Goal: Answer question/provide support: Share knowledge or assist other users

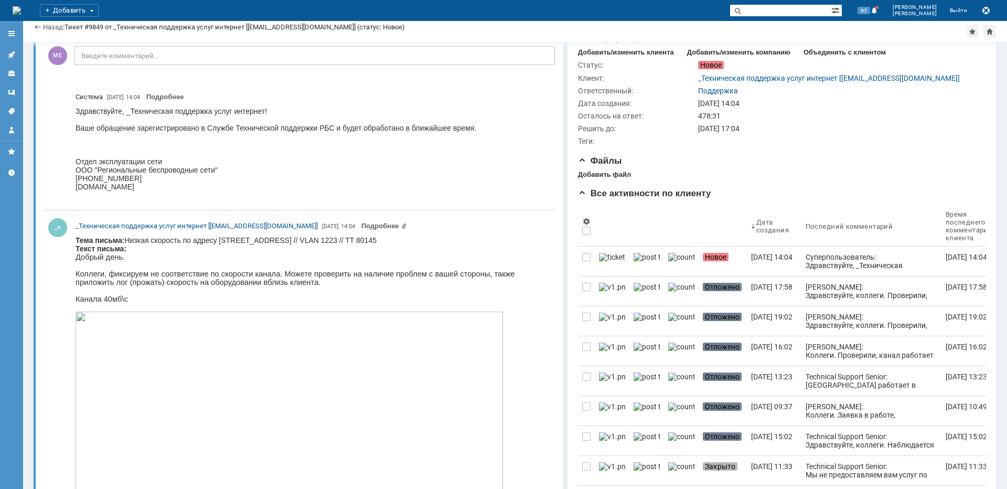
click at [286, 242] on body "Тема письма: Низкая скорость по адресу [STREET_ADDRESS] // VLAN 1223 // TT 8014…" at bounding box center [311, 476] width 470 height 481
copy body "Новорязанское"
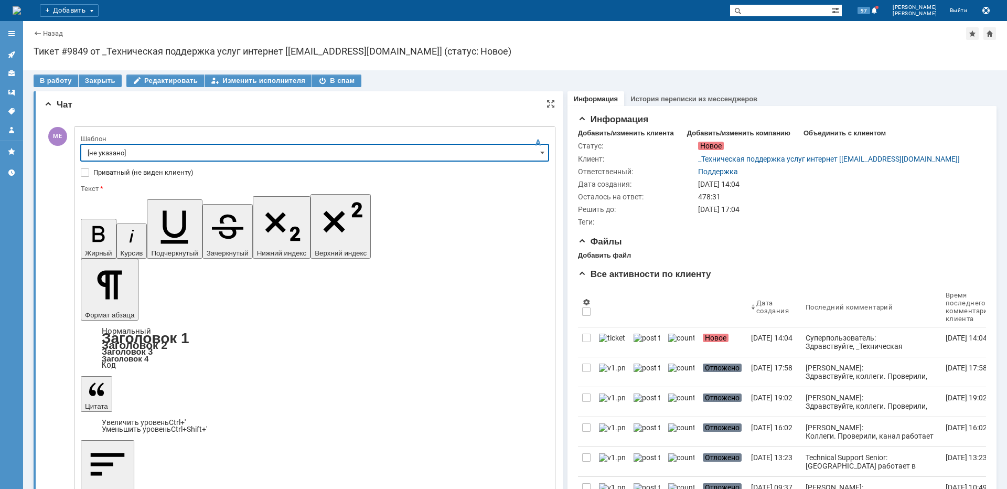
click at [109, 155] on input "[не указано]" at bounding box center [315, 152] width 468 height 17
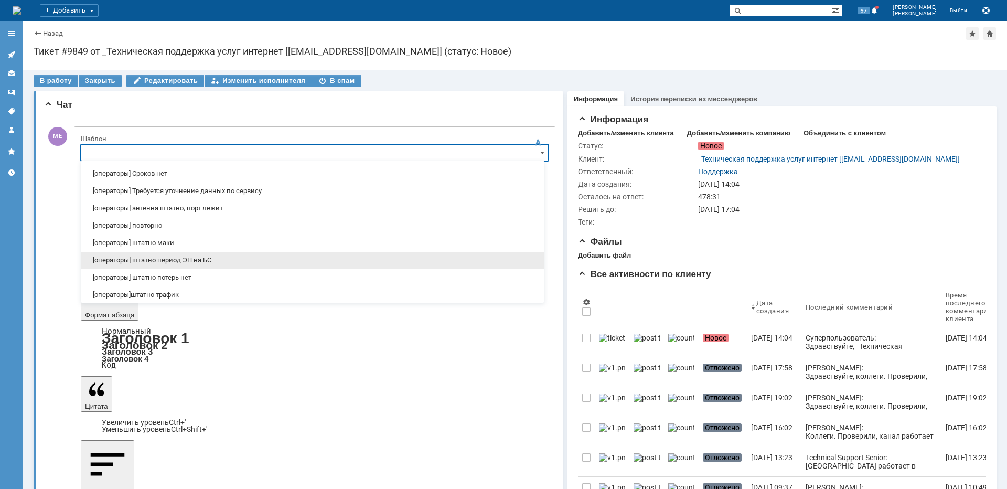
scroll to position [105, 0]
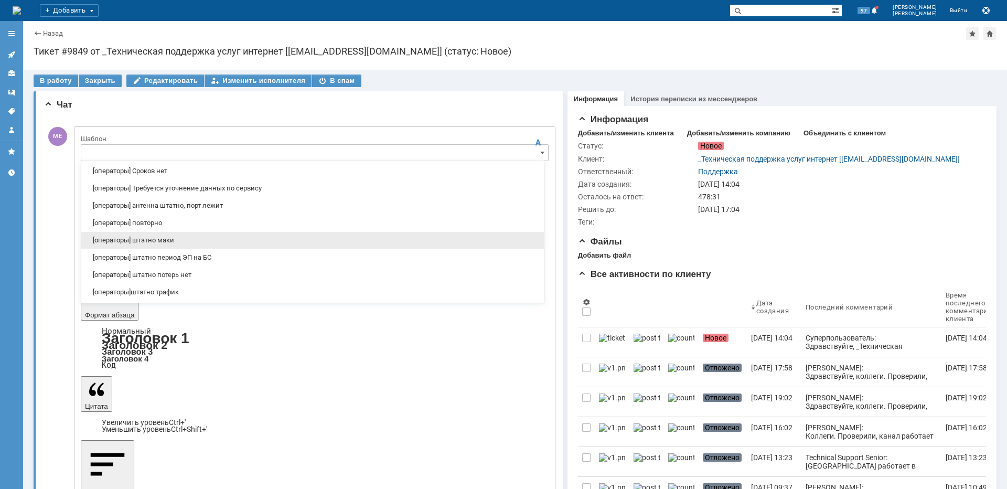
click at [165, 241] on span "[операторы] штатно маки" at bounding box center [313, 240] width 450 height 8
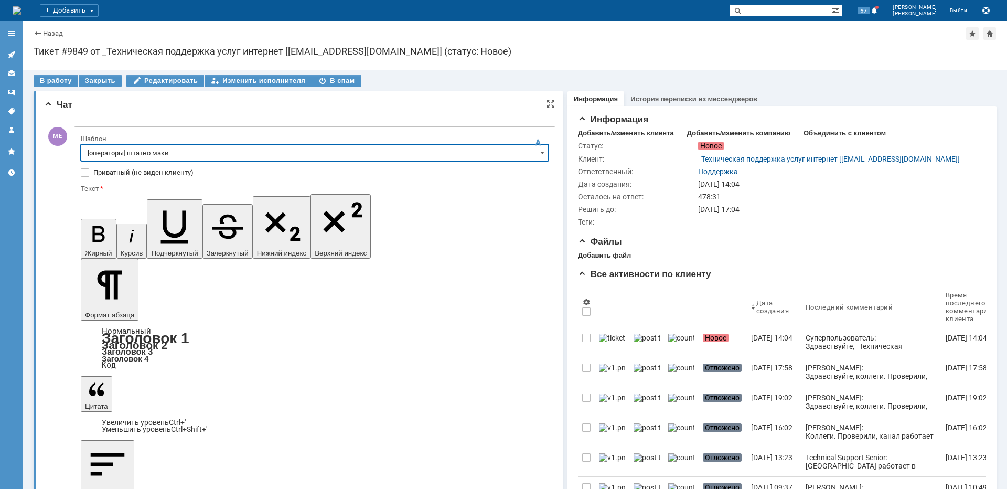
type input "[операторы] штатно маки"
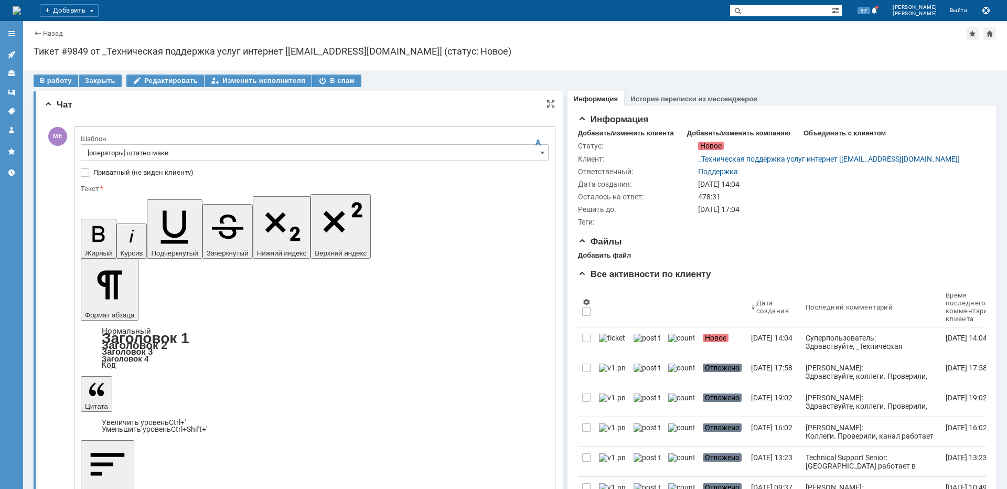
drag, startPoint x: 354, startPoint y: 3046, endPoint x: 218, endPoint y: 3043, distance: 136.4
click at [294, 158] on input "[операторы] штатно маки" at bounding box center [315, 152] width 468 height 17
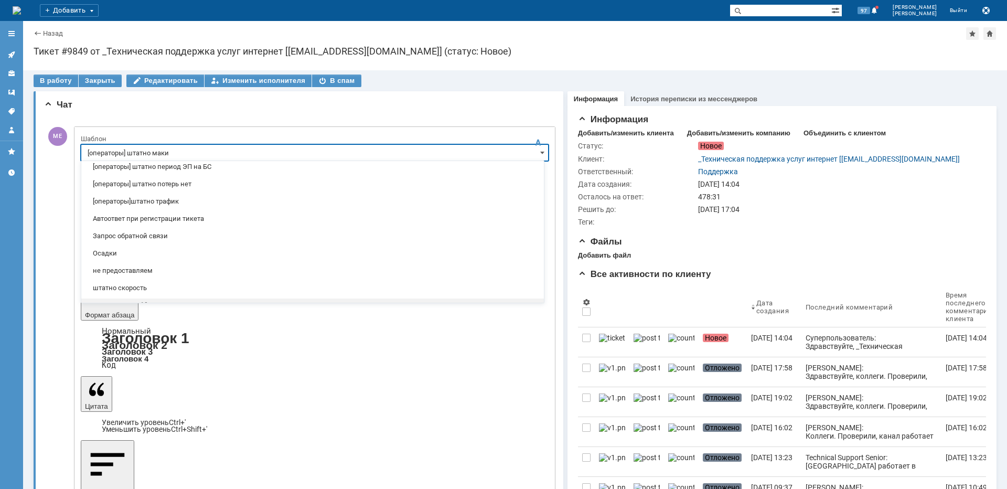
scroll to position [204, 0]
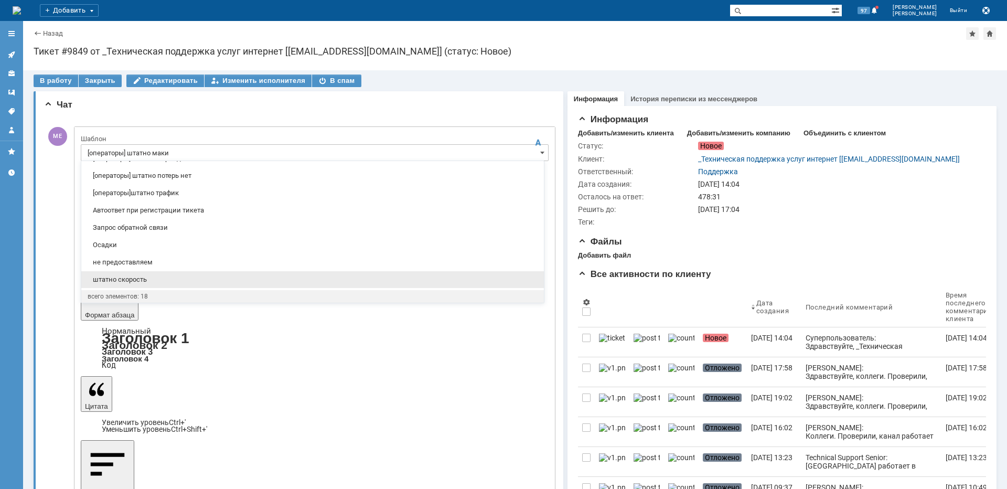
drag, startPoint x: 144, startPoint y: 278, endPoint x: 117, endPoint y: 56, distance: 224.0
click at [144, 278] on span "штатно скорость" at bounding box center [313, 279] width 450 height 8
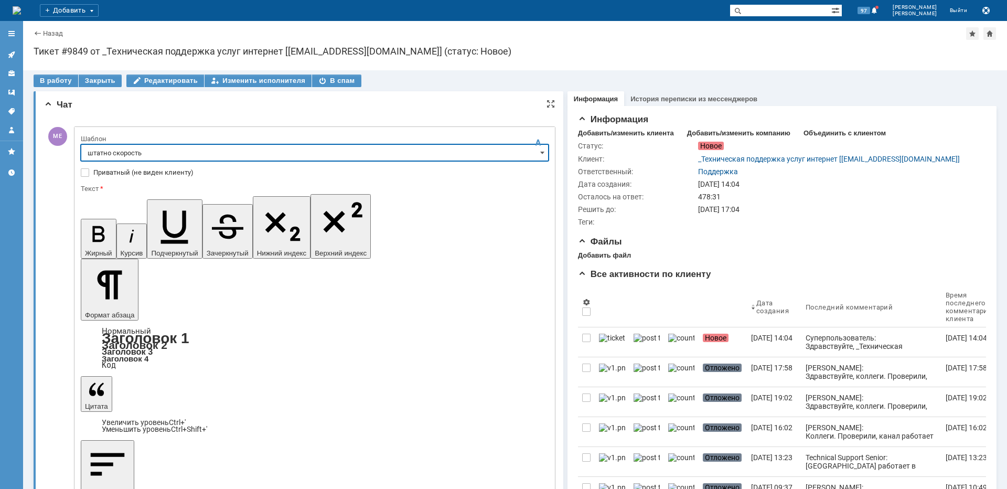
type input "штатно скорость"
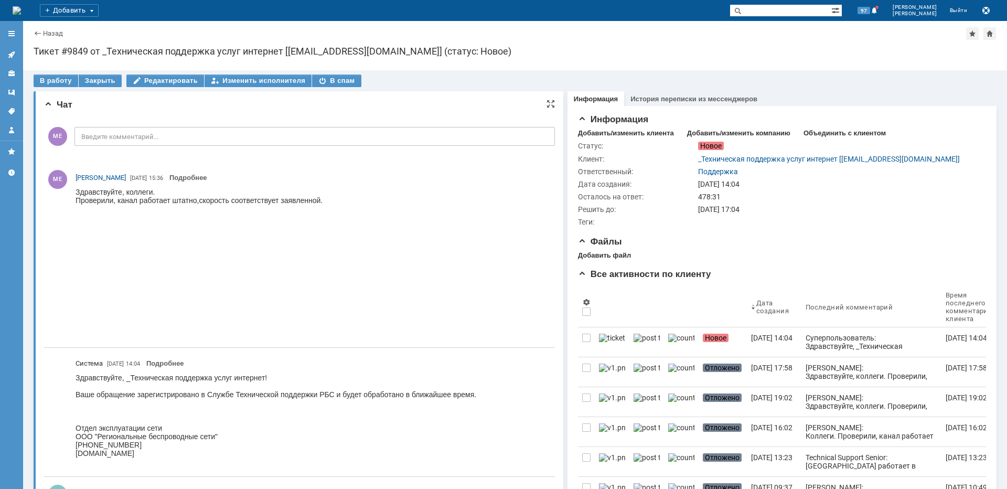
scroll to position [0, 0]
click at [50, 83] on div "В работу" at bounding box center [56, 80] width 45 height 13
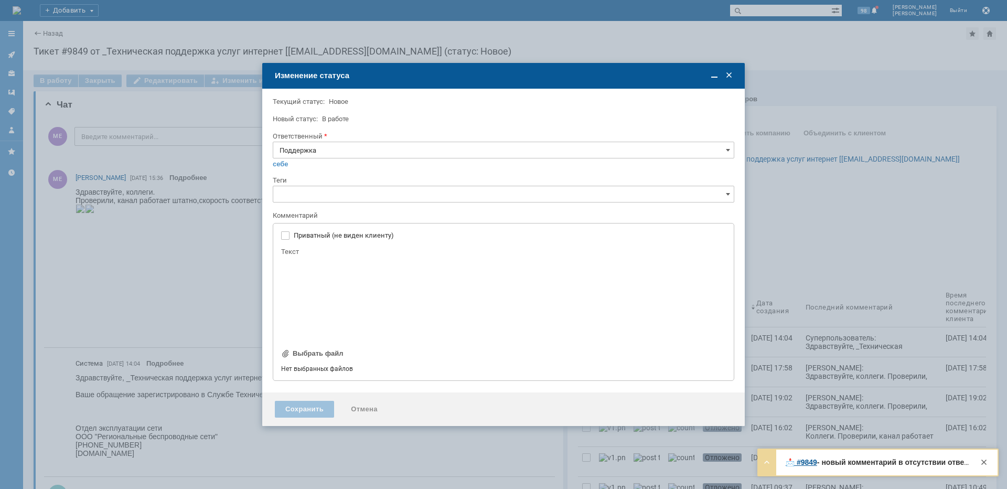
type input "[не указано]"
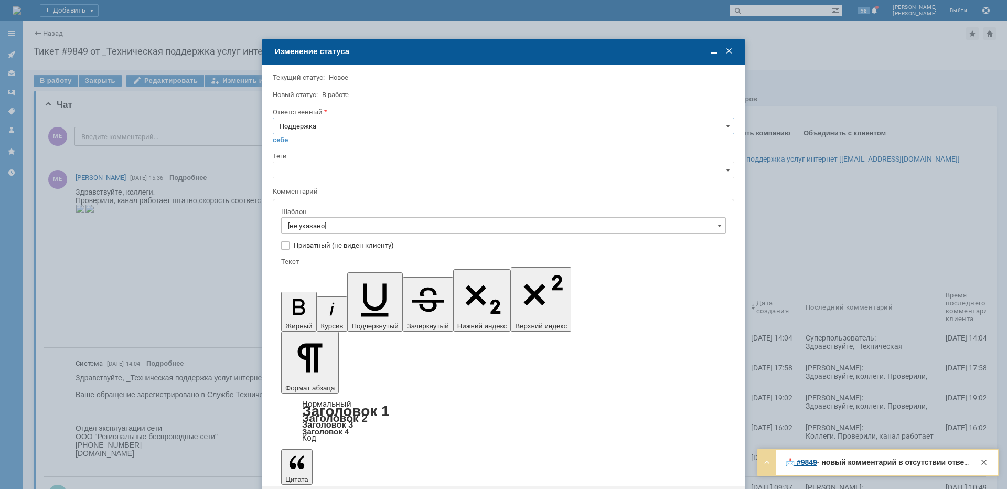
click at [407, 125] on input "Поддержка" at bounding box center [503, 125] width 461 height 17
click at [303, 233] on span "[PERSON_NAME]" at bounding box center [504, 232] width 448 height 8
type input "[PERSON_NAME]"
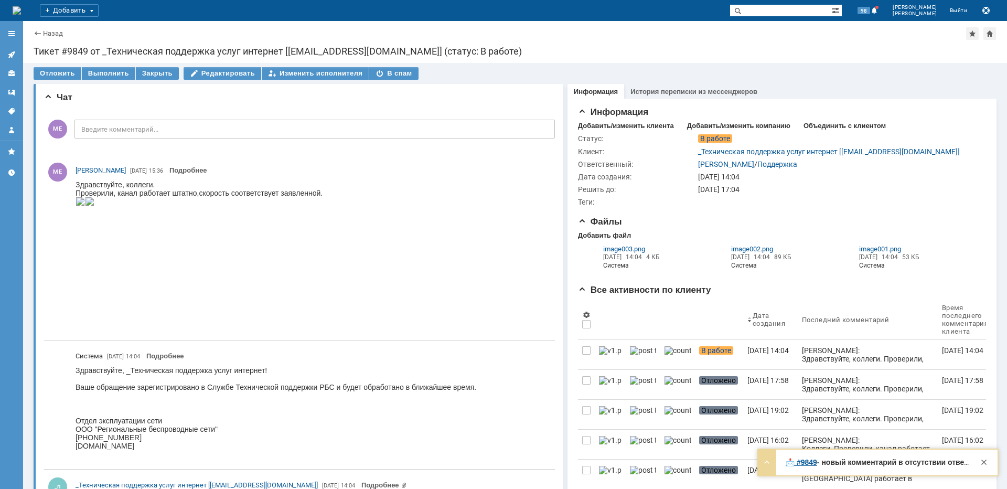
click at [8, 51] on icon at bounding box center [11, 54] width 8 height 8
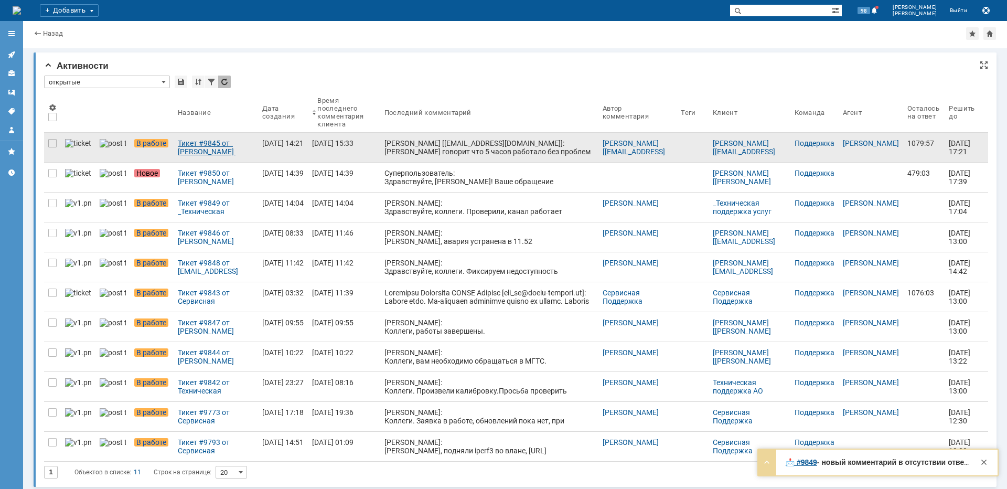
click at [192, 149] on div "Тикет #9845 от [PERSON_NAME] [[EMAIL_ADDRESS][DOMAIN_NAME]] (статус: В работе)" at bounding box center [216, 147] width 76 height 17
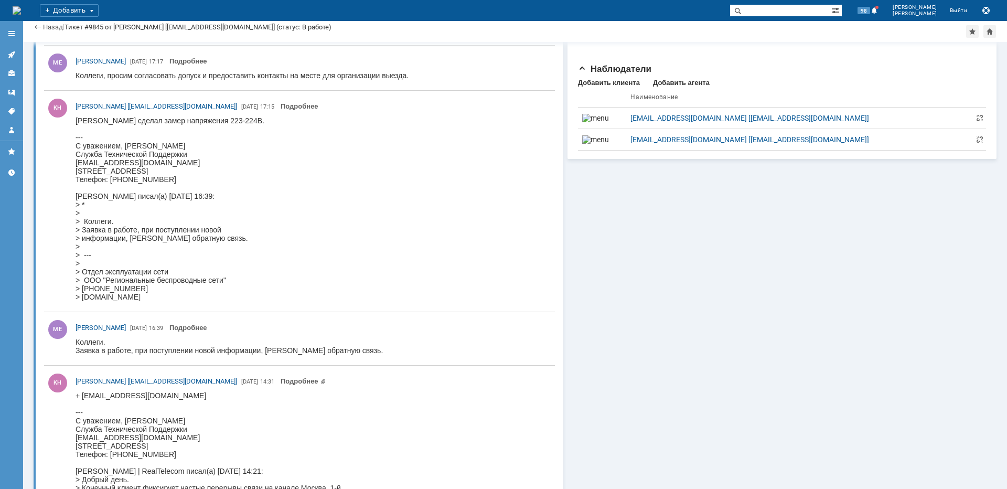
scroll to position [1143, 0]
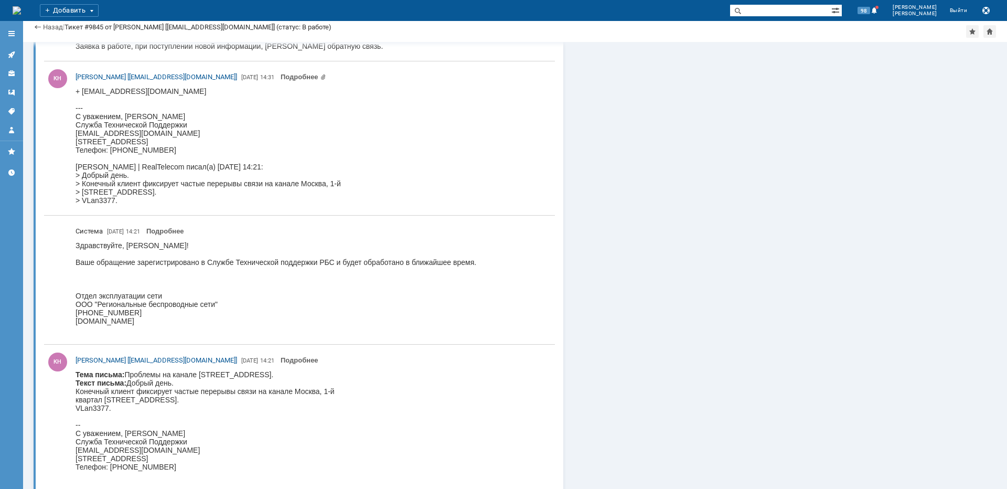
click at [288, 377] on body "Тема письма: Проблемы на канале [STREET_ADDRESS]. Текст письма: Добрый день. Ко…" at bounding box center [205, 420] width 259 height 101
click at [232, 398] on body "Тема письма: Проблемы на канале [STREET_ADDRESS]. Текст письма: Добрый день. Ко…" at bounding box center [205, 420] width 259 height 101
click at [280, 374] on body "Тема письма: Проблемы на канале [STREET_ADDRESS]. Текст письма: Добрый день. Ко…" at bounding box center [205, 420] width 259 height 101
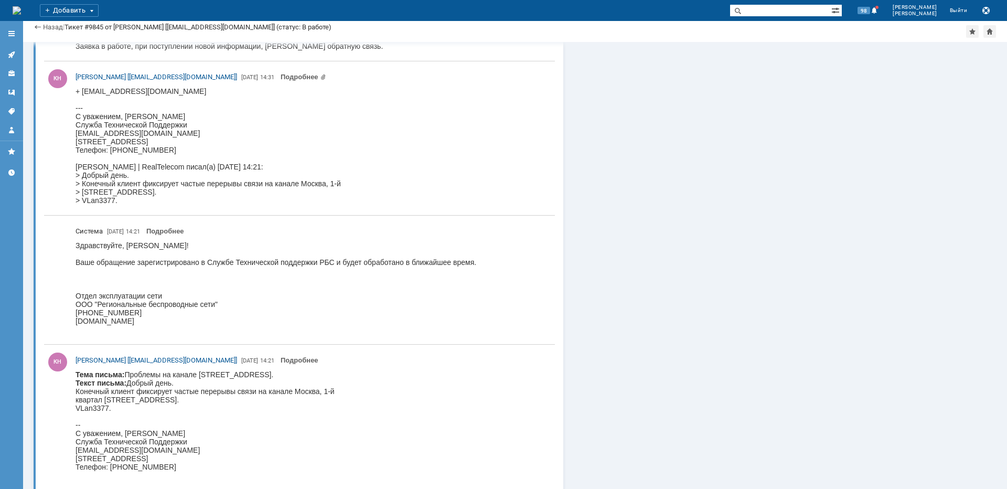
drag, startPoint x: 316, startPoint y: 375, endPoint x: 271, endPoint y: 375, distance: 45.1
click at [271, 375] on body "Тема письма: Проблемы на канале [STREET_ADDRESS]. Текст письма: Добрый день. Ко…" at bounding box center [205, 420] width 259 height 101
copy body "[STREET_ADDRESS]"
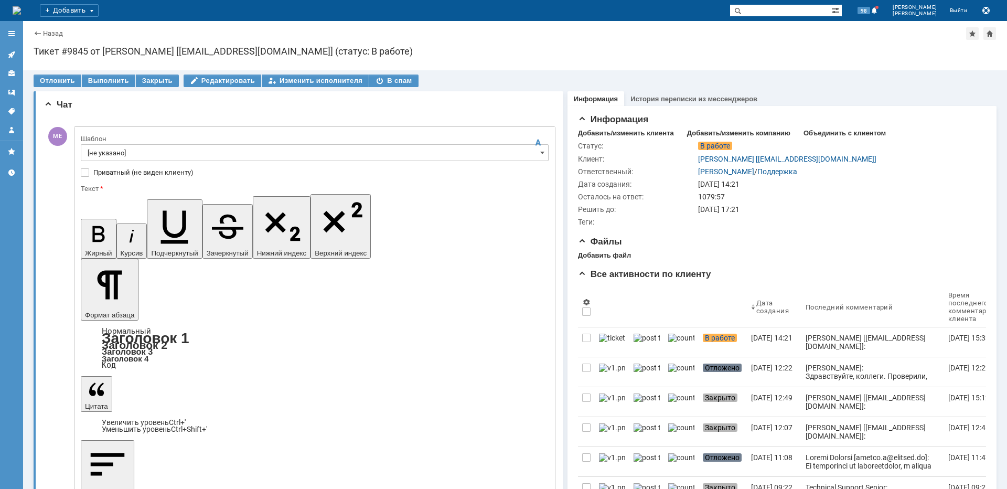
scroll to position [0, 0]
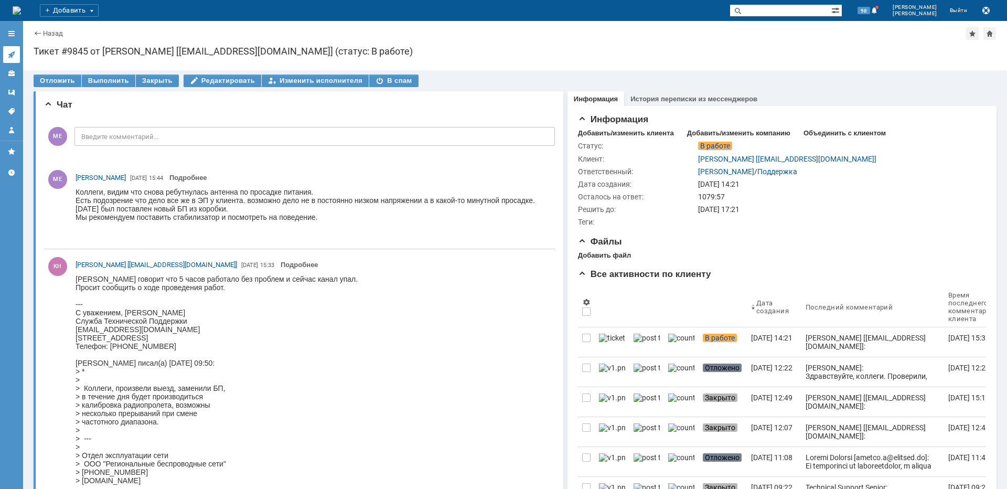
click at [13, 56] on icon at bounding box center [11, 54] width 7 height 7
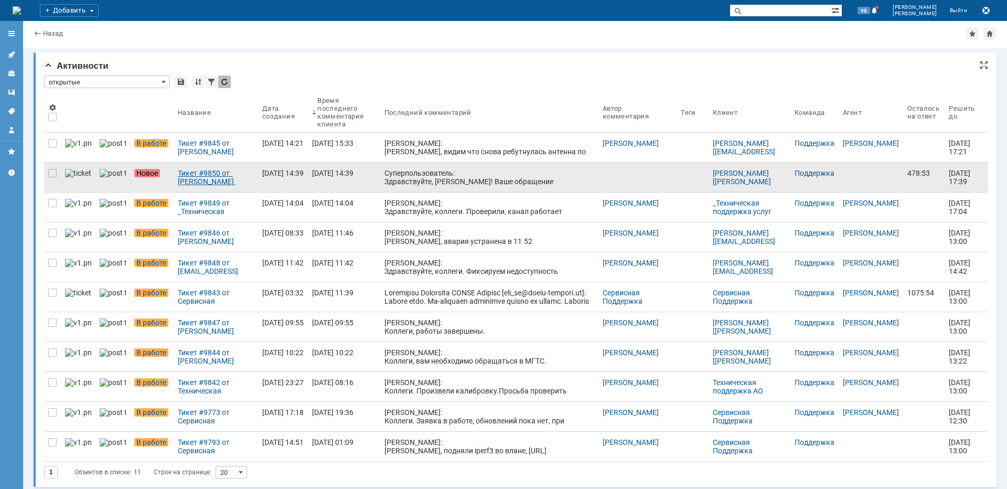
click at [211, 173] on div "Тикет #9850 от [PERSON_NAME] [[PERSON_NAME][EMAIL_ADDRESS][DOMAIN_NAME]] (стату…" at bounding box center [216, 177] width 76 height 17
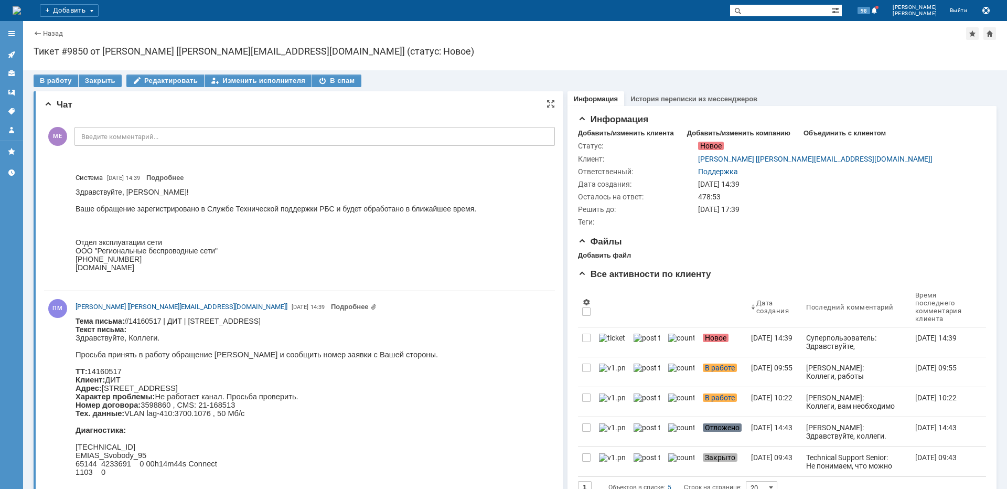
click at [436, 321] on body "Тема письма: //14160517 | ДИТ | [STREET_ADDRESS] Текст письма: Здравствуйте, [G…" at bounding box center [257, 466] width 362 height 299
click at [437, 321] on body "Тема письма: //14160517 | ДИТ | [STREET_ADDRESS] Текст письма: Здравствуйте, [G…" at bounding box center [257, 466] width 362 height 299
copy body "Свободы"
click at [55, 81] on div "В работу" at bounding box center [56, 80] width 45 height 13
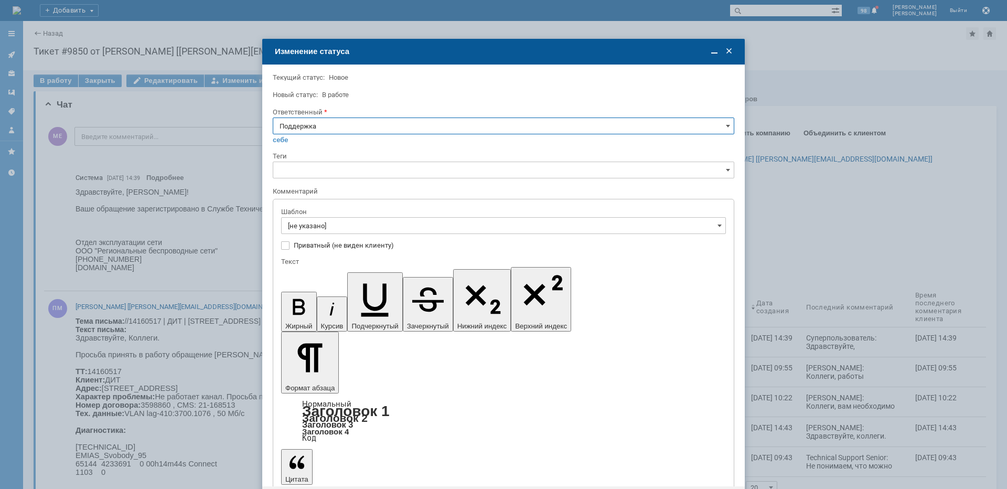
click at [293, 127] on input "Поддержка" at bounding box center [503, 125] width 461 height 17
click at [310, 231] on span "[PERSON_NAME]" at bounding box center [504, 232] width 448 height 8
type input "[PERSON_NAME]"
click at [323, 221] on input "[не указано]" at bounding box center [503, 225] width 445 height 17
type input "[PERSON_NAME]"
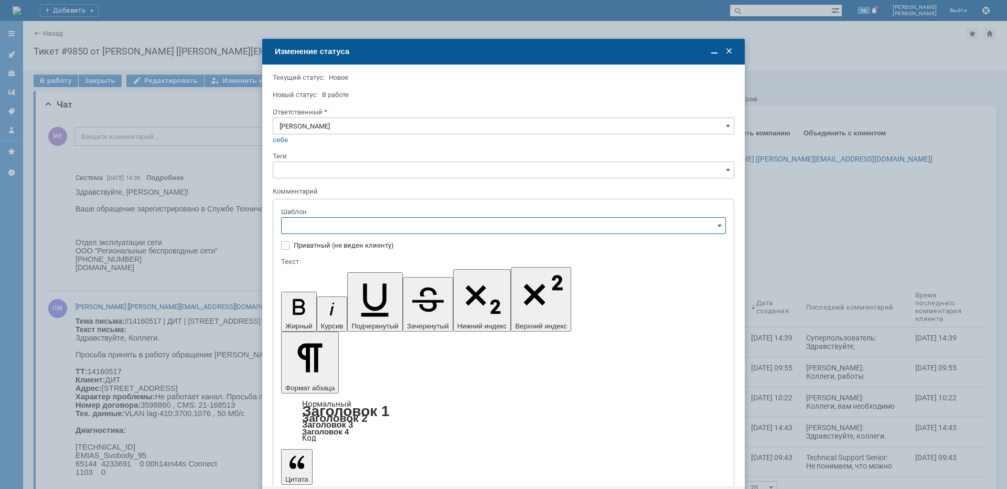
scroll to position [99, 0]
click at [393, 287] on span "[операторы] антенна штатно, порт лежит" at bounding box center [503, 284] width 431 height 8
type input "[операторы] антенна штатно, порт лежит"
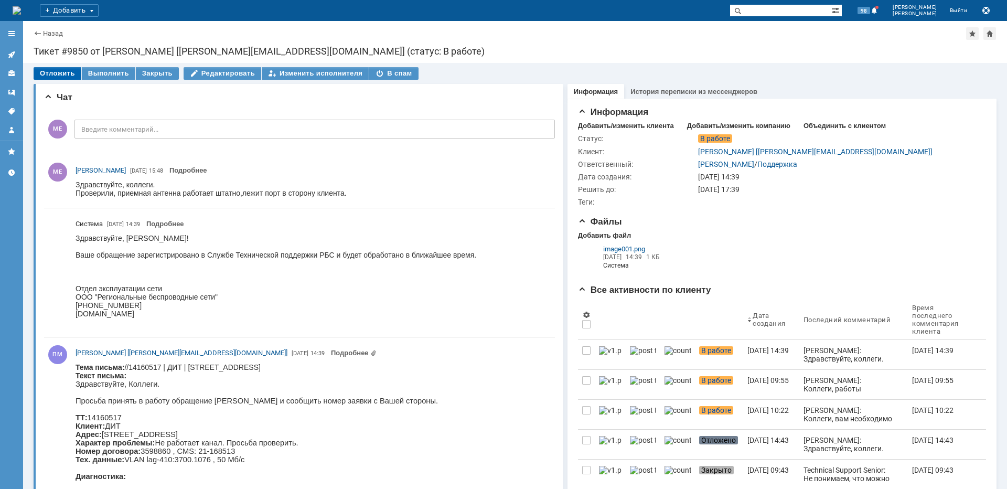
scroll to position [0, 0]
click at [10, 56] on icon at bounding box center [11, 54] width 7 height 7
